Goal: Task Accomplishment & Management: Complete application form

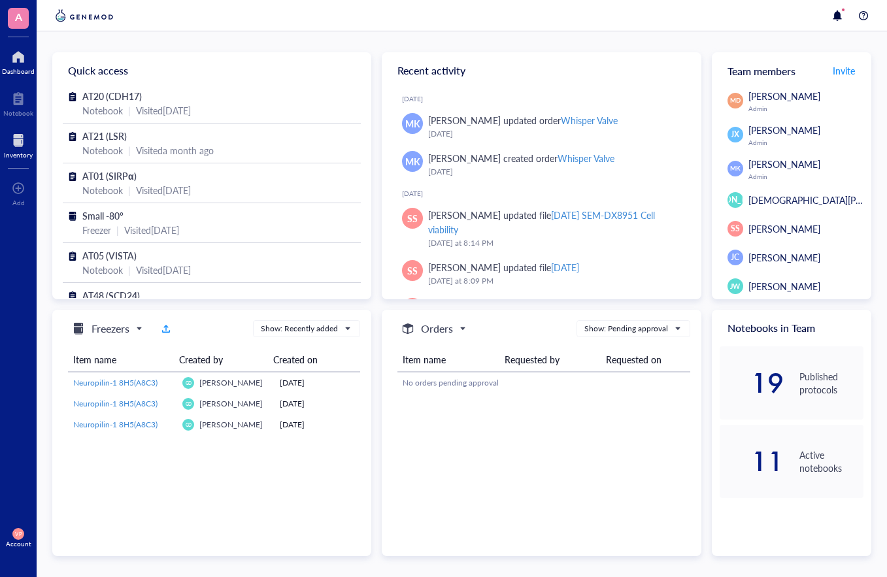
click at [22, 157] on div "Inventory" at bounding box center [18, 155] width 29 height 8
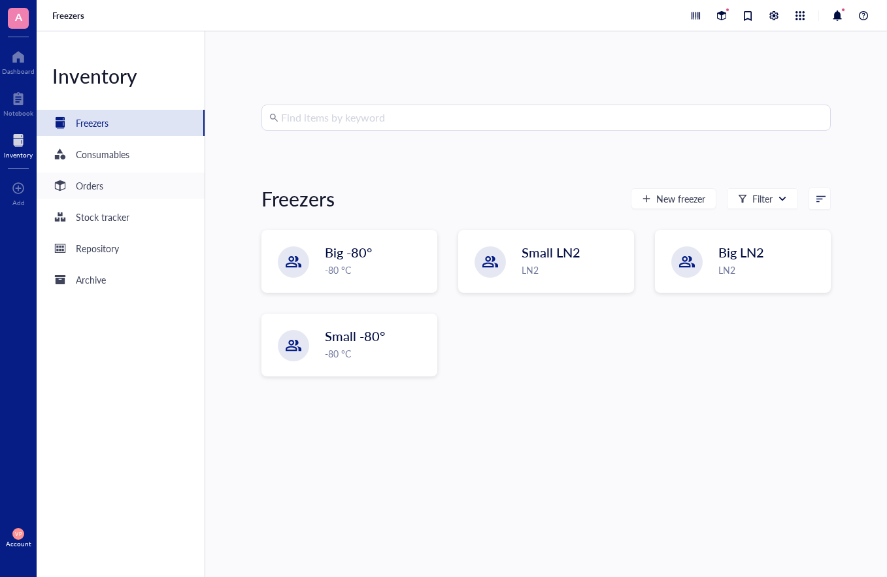
click at [96, 193] on div "Orders" at bounding box center [77, 186] width 51 height 16
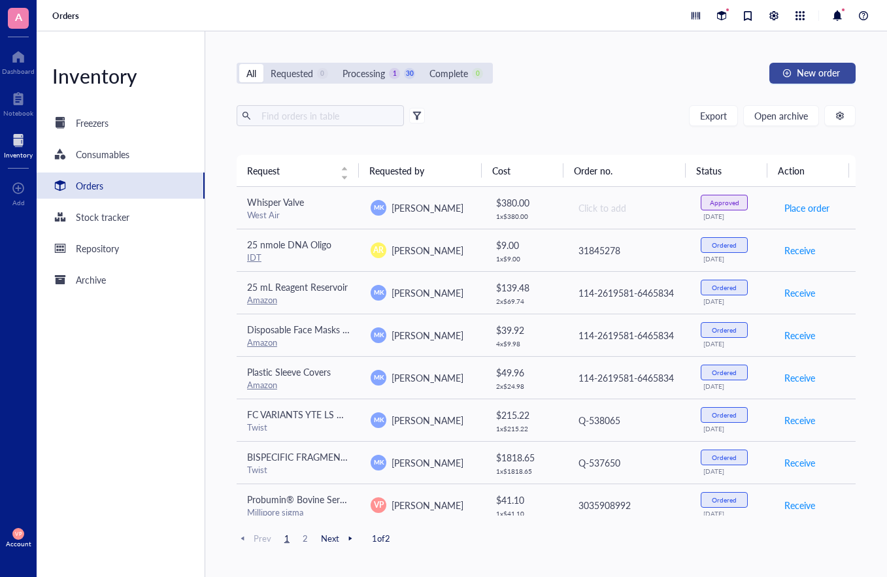
click at [825, 78] on span "New order" at bounding box center [818, 72] width 43 height 10
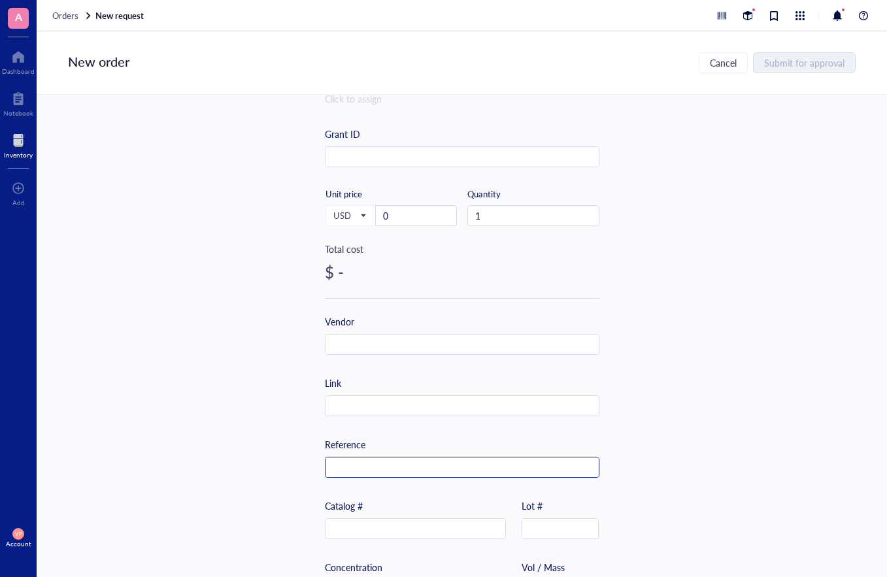
scroll to position [196, 0]
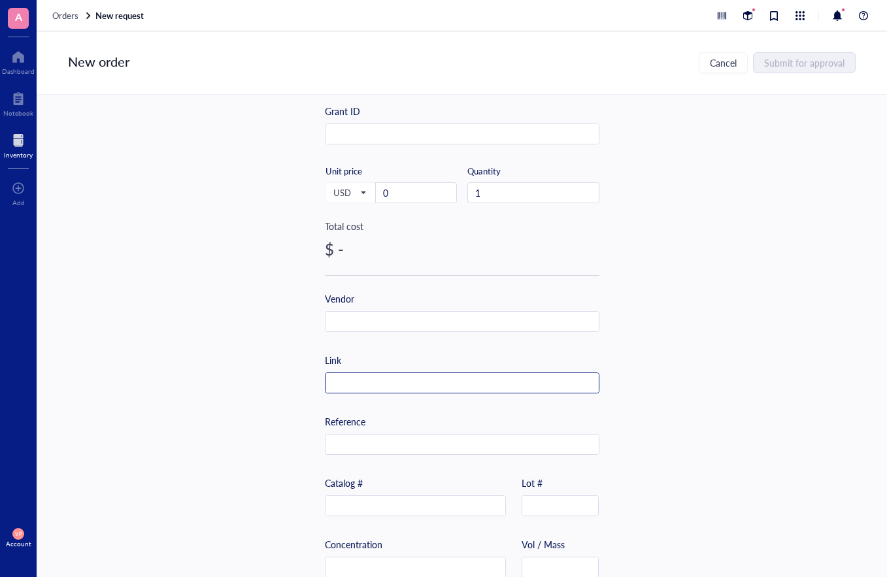
paste input "[URL][DOMAIN_NAME][PHONE_NUMBER]"
type input "[URL][DOMAIN_NAME][PHONE_NUMBER]"
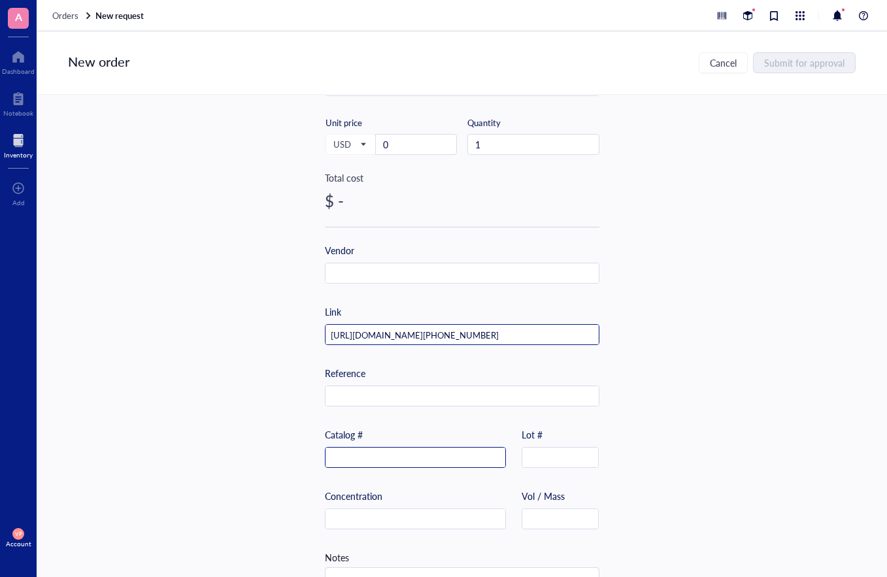
scroll to position [293, 0]
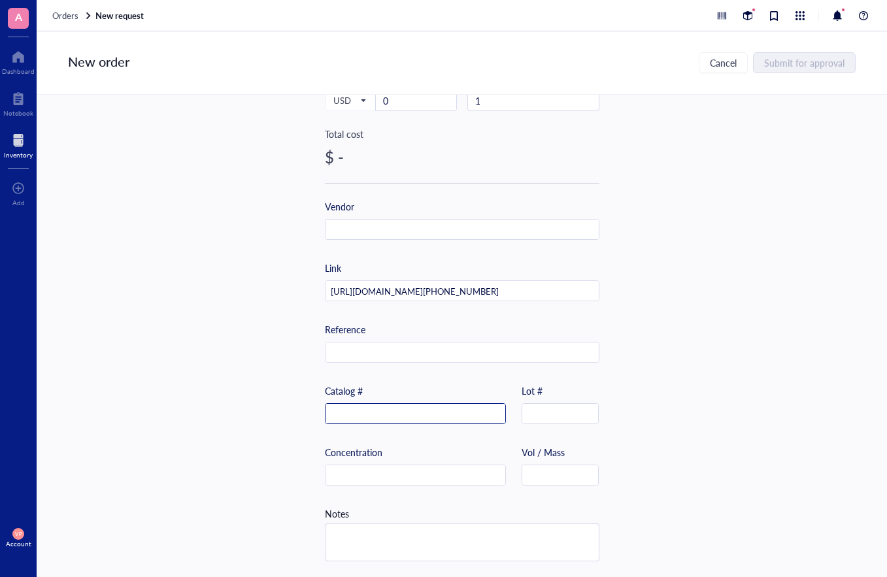
paste input "[PHONE_NUMBER]"
type input "[PHONE_NUMBER]"
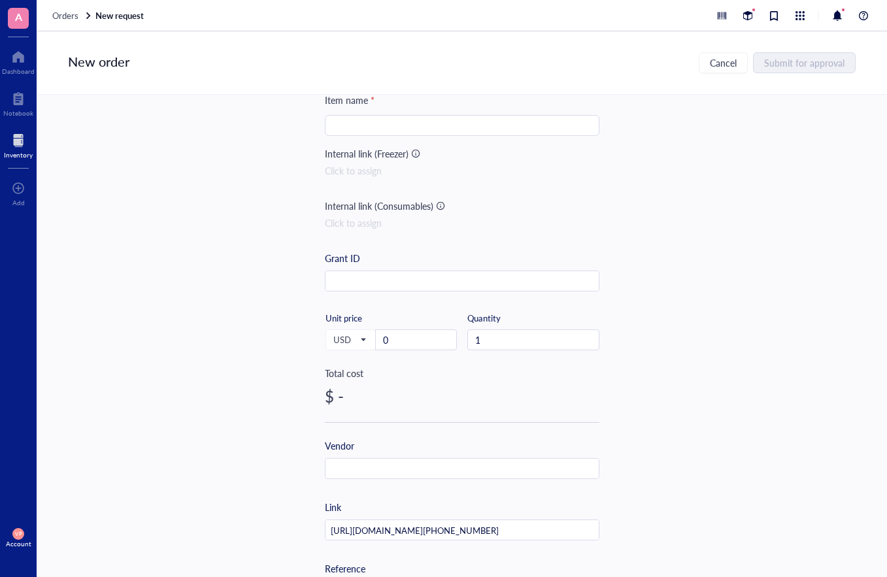
scroll to position [0, 0]
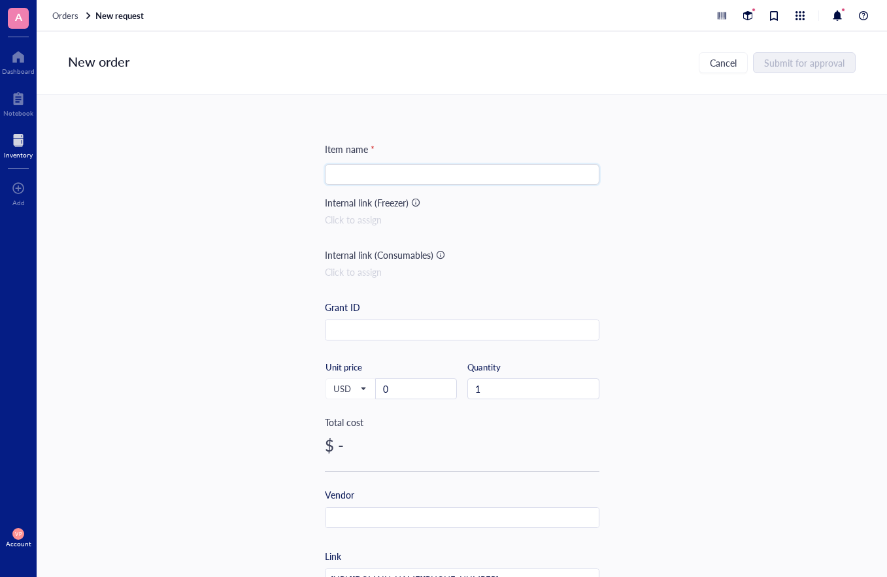
paste input "Fisherbrand™ Sterile Cell Strainers"
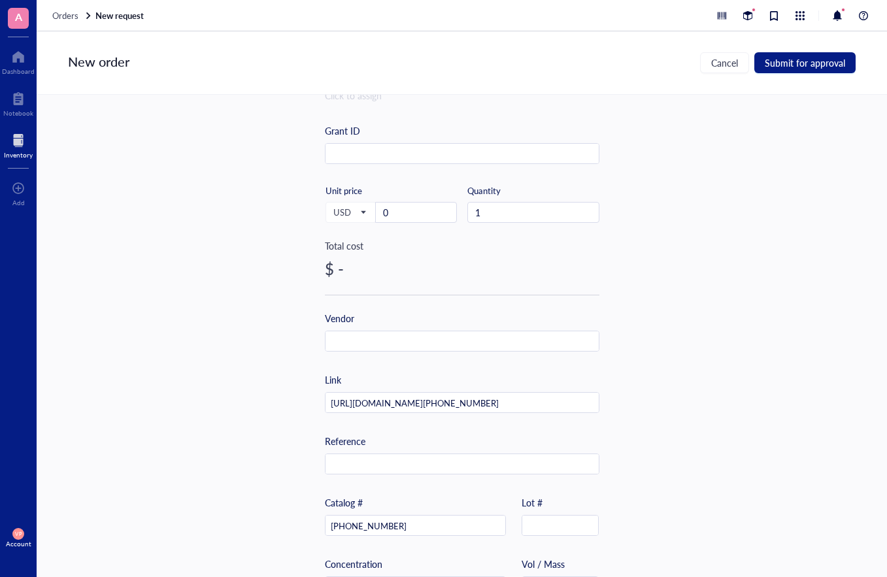
scroll to position [196, 0]
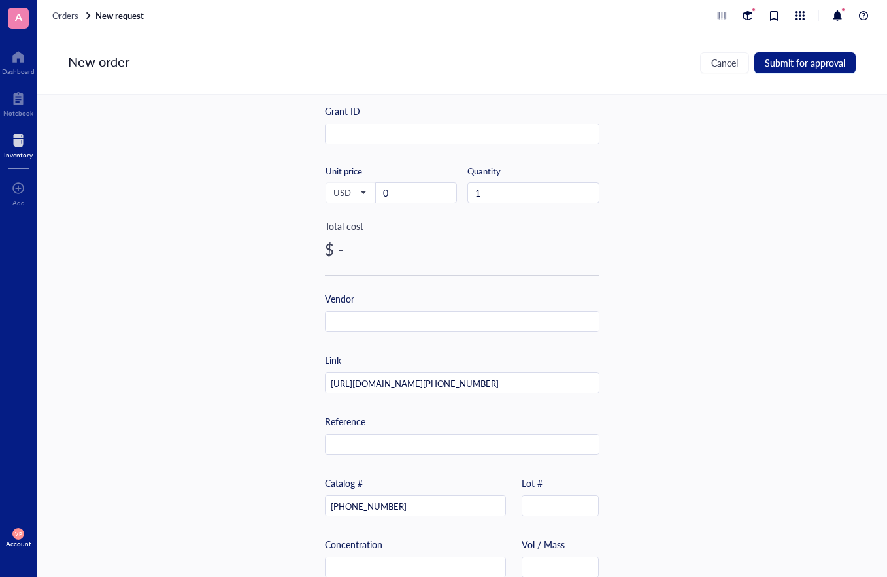
type input "Fisherbrand™ Sterile Cell Strainers 70 um"
click at [394, 188] on input "0" at bounding box center [416, 193] width 80 height 20
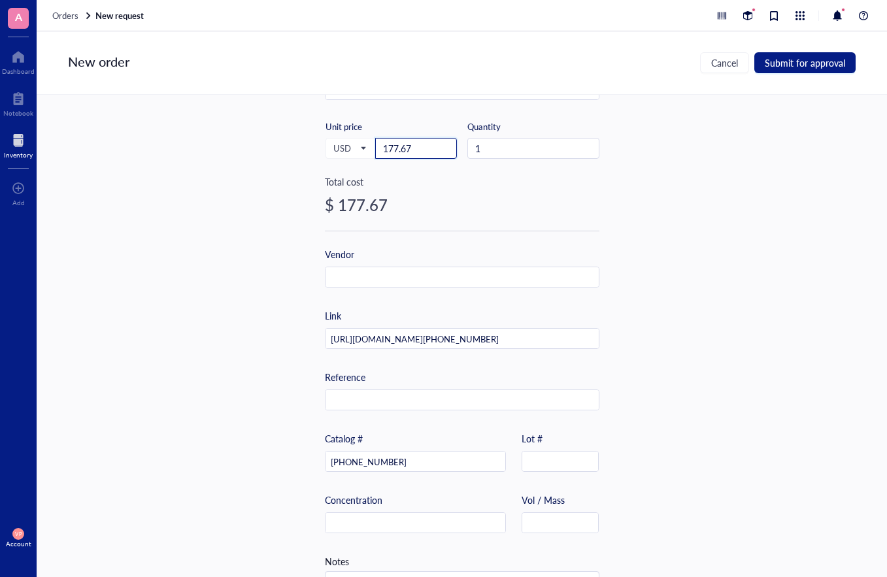
scroll to position [293, 0]
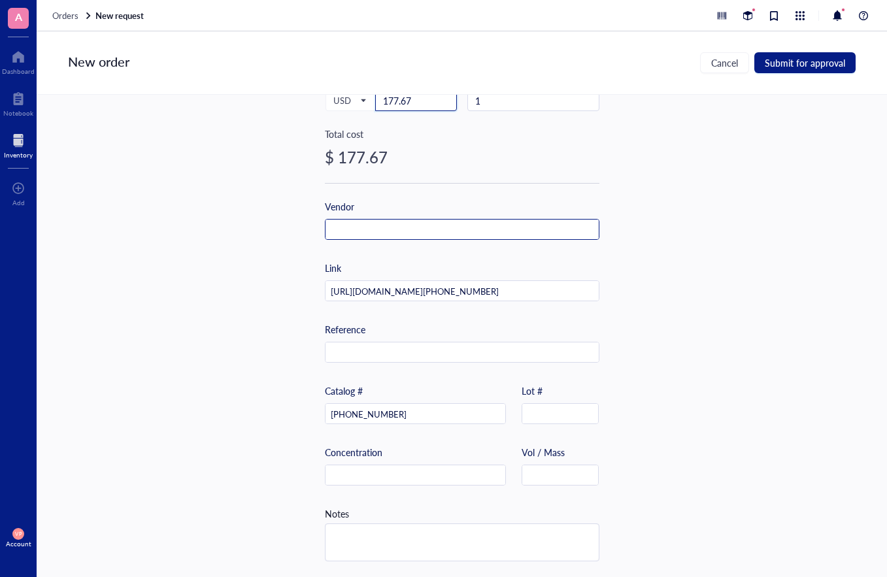
type input "177.67"
click at [448, 222] on input "text" at bounding box center [461, 230] width 273 height 21
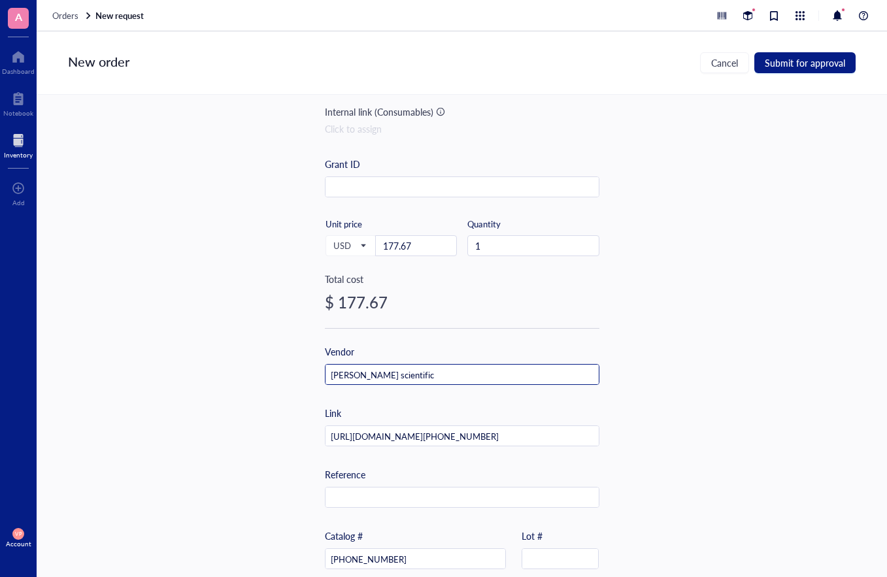
scroll to position [0, 0]
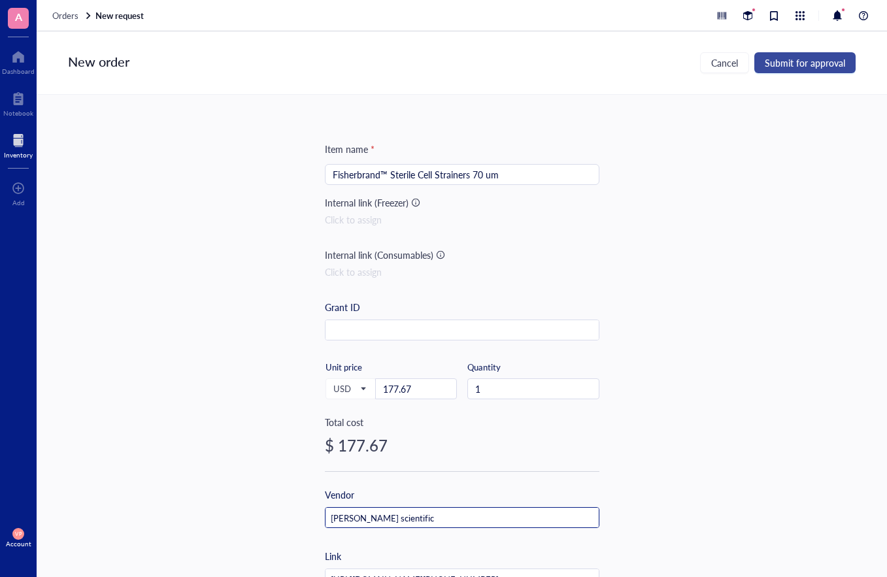
type input "[PERSON_NAME] scientific"
click at [792, 67] on span "Submit for approval" at bounding box center [805, 63] width 80 height 10
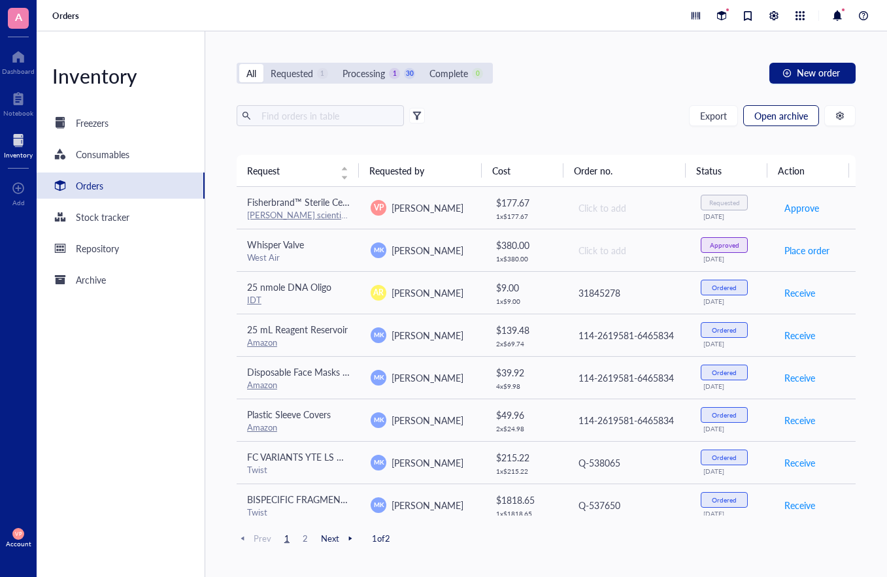
click at [769, 113] on span "Open archive" at bounding box center [781, 115] width 54 height 10
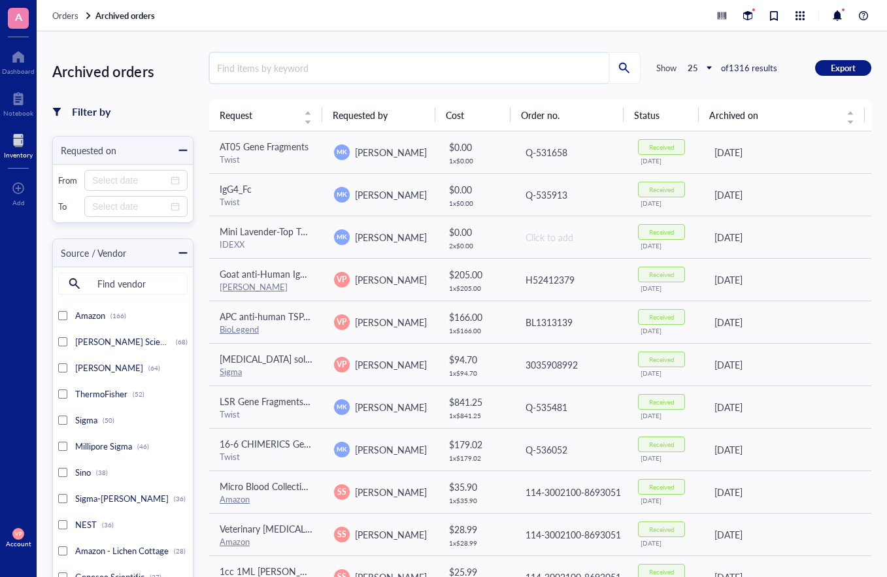
click at [279, 67] on input "search" at bounding box center [409, 68] width 399 height 30
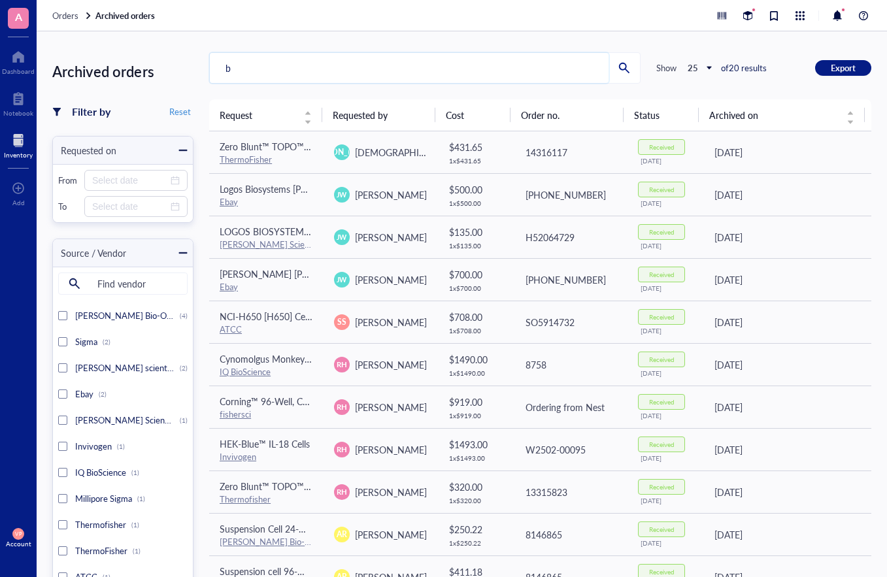
type input "b"
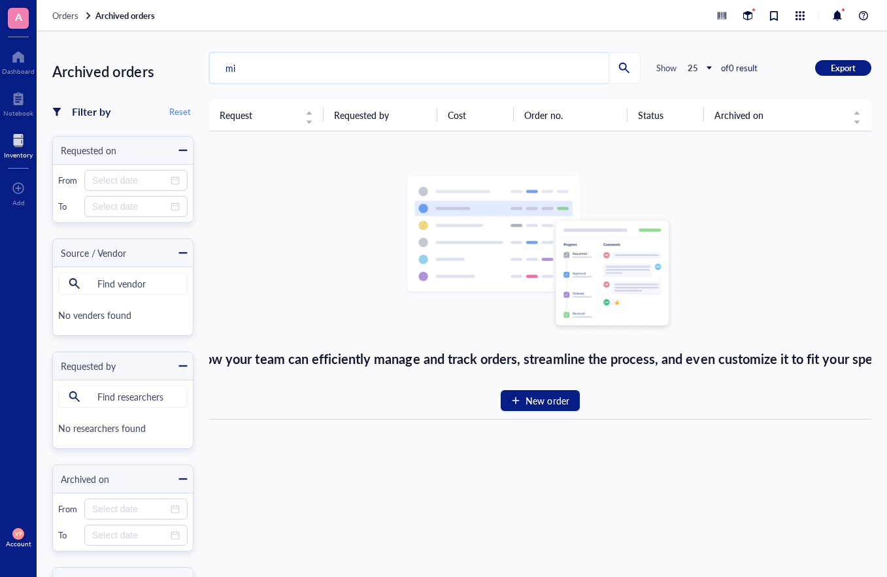
type input "m"
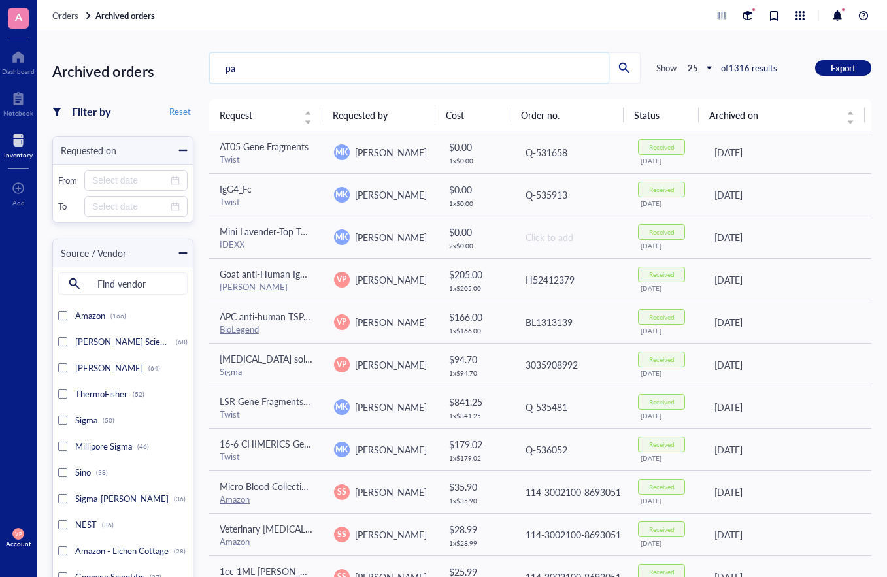
type input "pan"
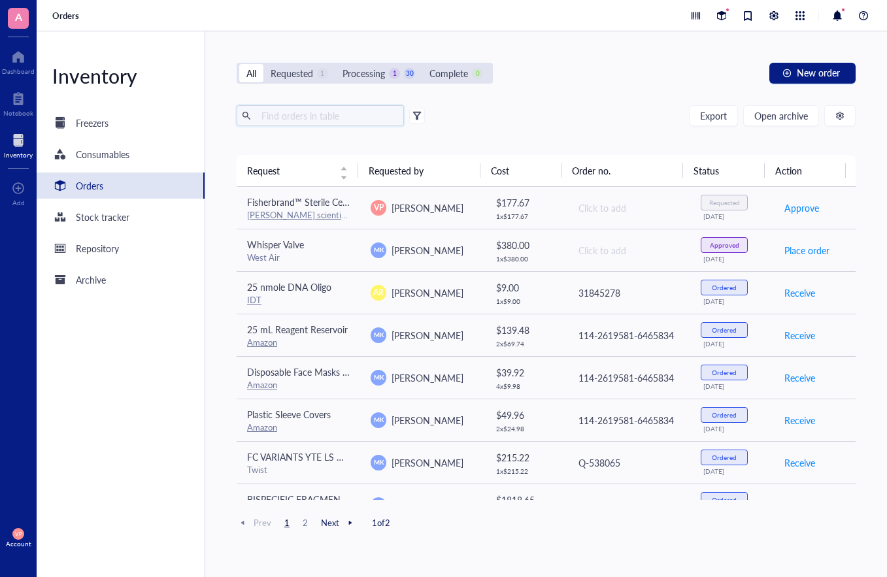
click at [333, 114] on input "text" at bounding box center [327, 116] width 142 height 20
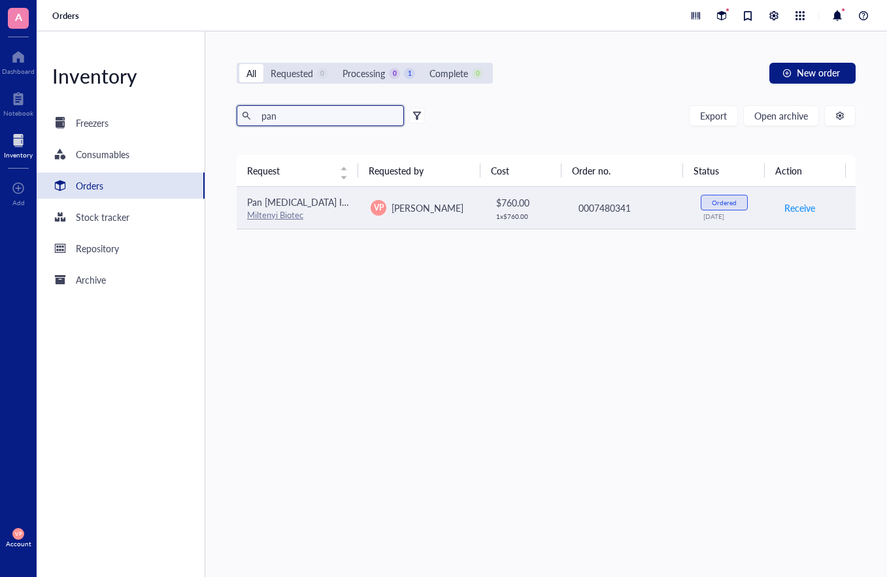
type input "pan"
click at [274, 213] on link "Miltenyi Biotec" at bounding box center [275, 214] width 56 height 12
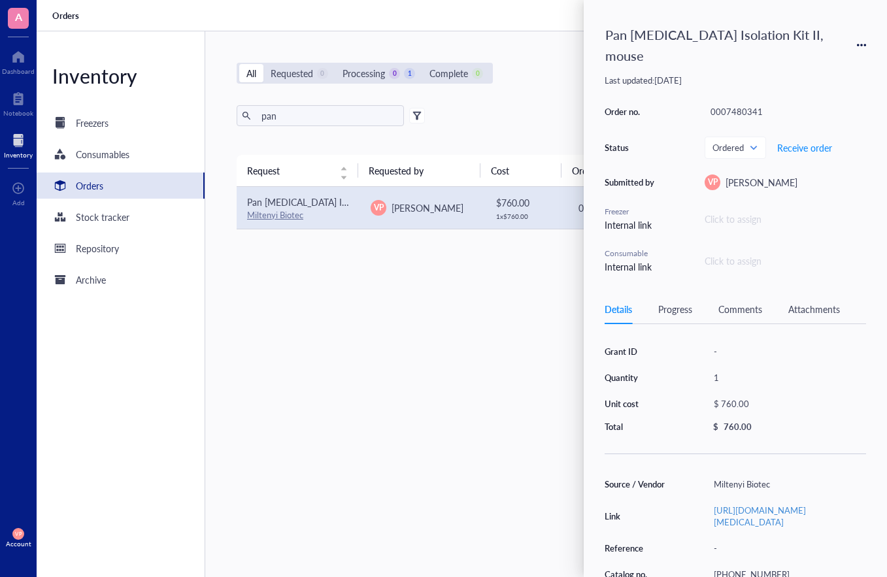
click at [507, 350] on div "Request Requested by Cost Order no. Status Action Pan [MEDICAL_DATA] Isolation …" at bounding box center [546, 327] width 619 height 344
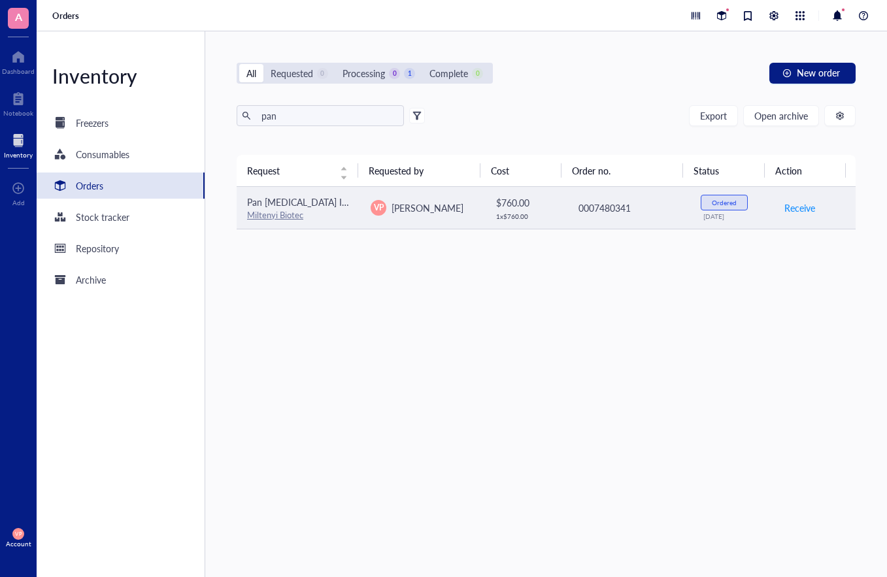
click at [286, 215] on link "Miltenyi Biotec" at bounding box center [275, 214] width 56 height 12
